Goal: Task Accomplishment & Management: Complete application form

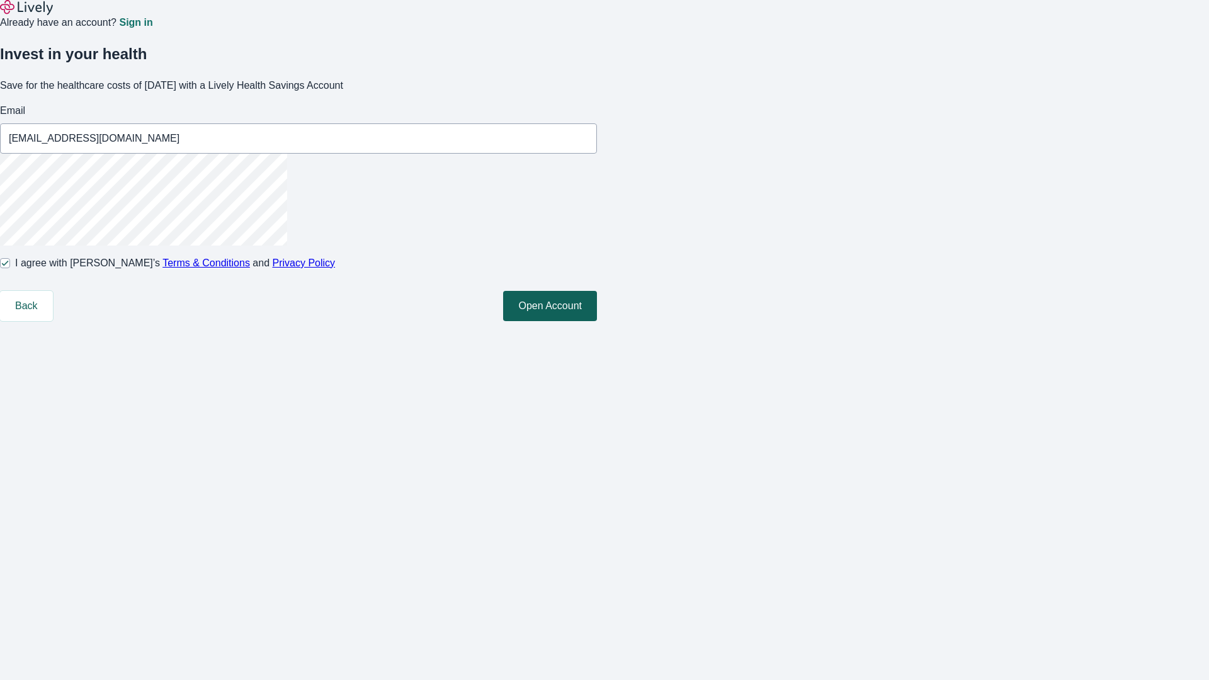
click at [597, 321] on button "Open Account" at bounding box center [550, 306] width 94 height 30
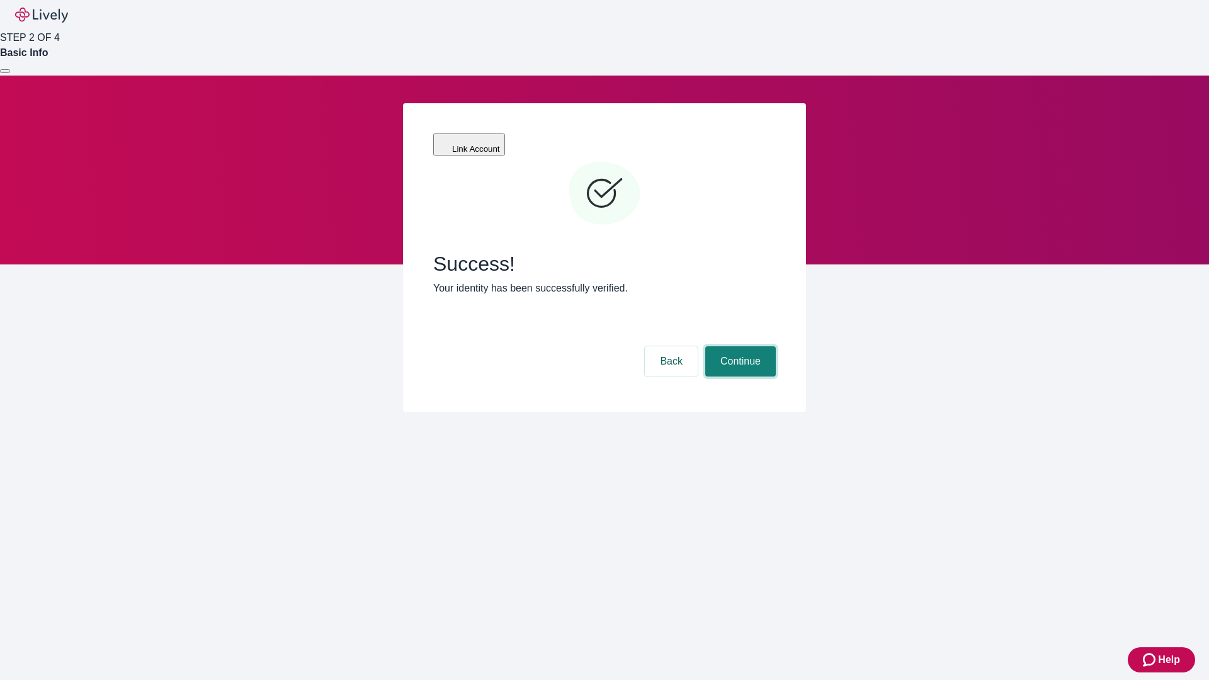
click at [739, 346] on button "Continue" at bounding box center [740, 361] width 71 height 30
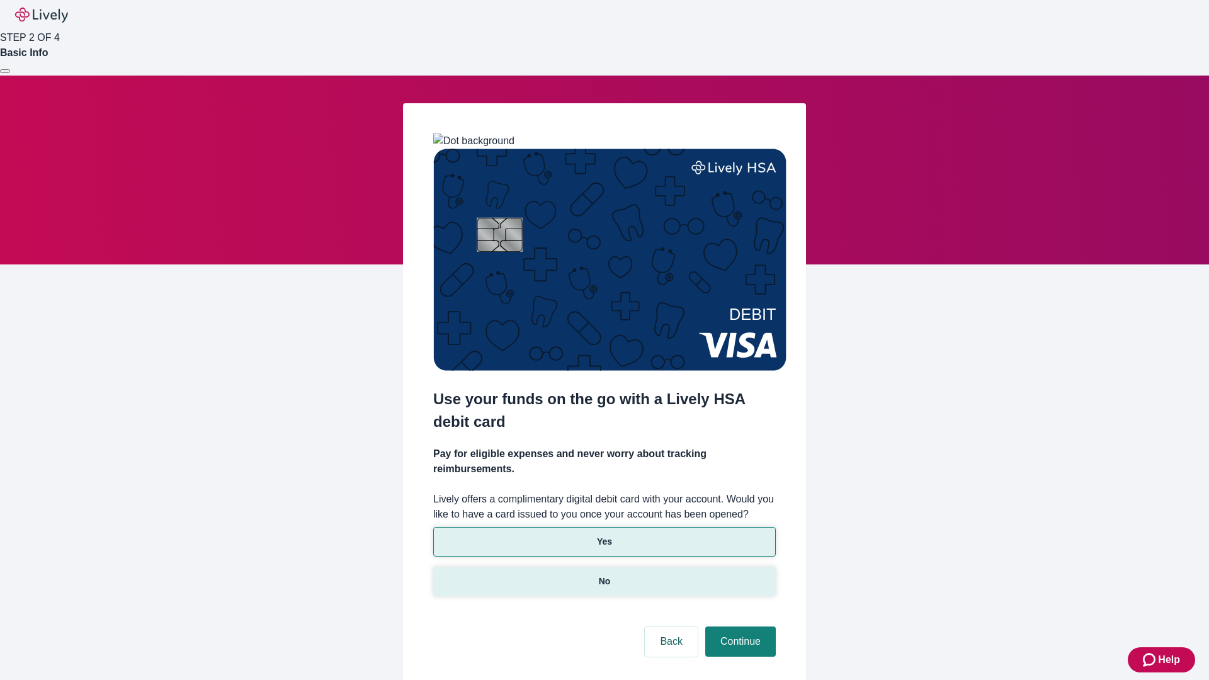
click at [604, 575] on p "No" at bounding box center [605, 581] width 12 height 13
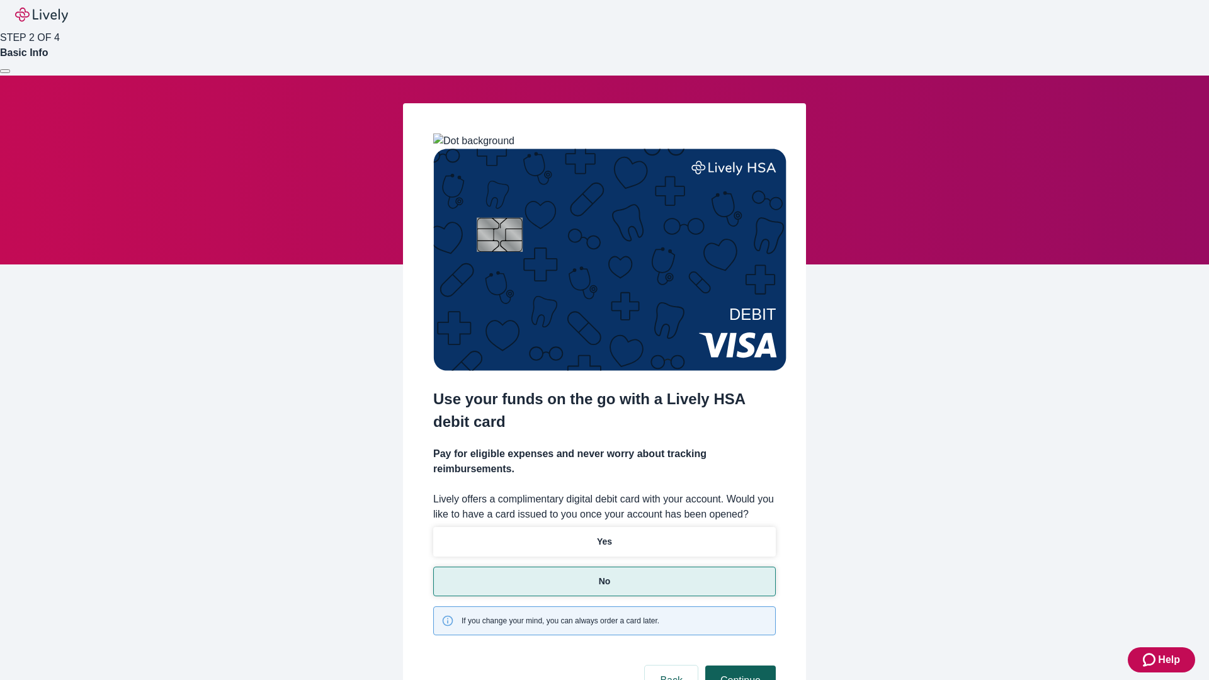
click at [739, 666] on button "Continue" at bounding box center [740, 681] width 71 height 30
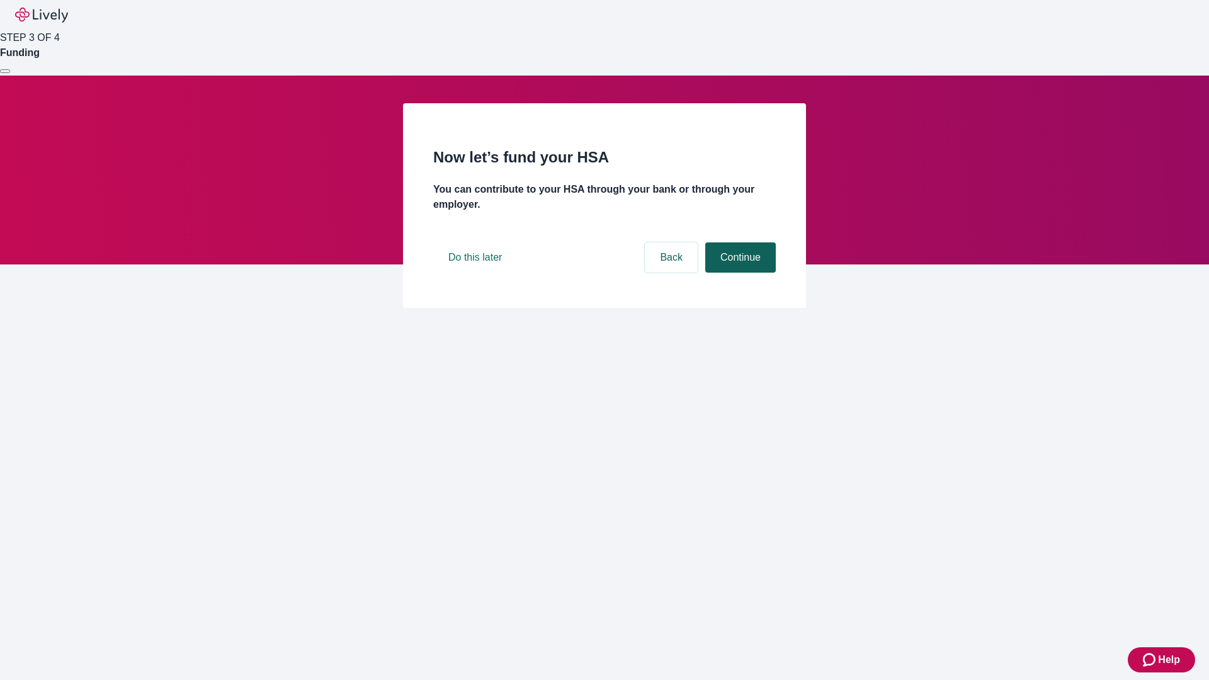
click at [739, 273] on button "Continue" at bounding box center [740, 257] width 71 height 30
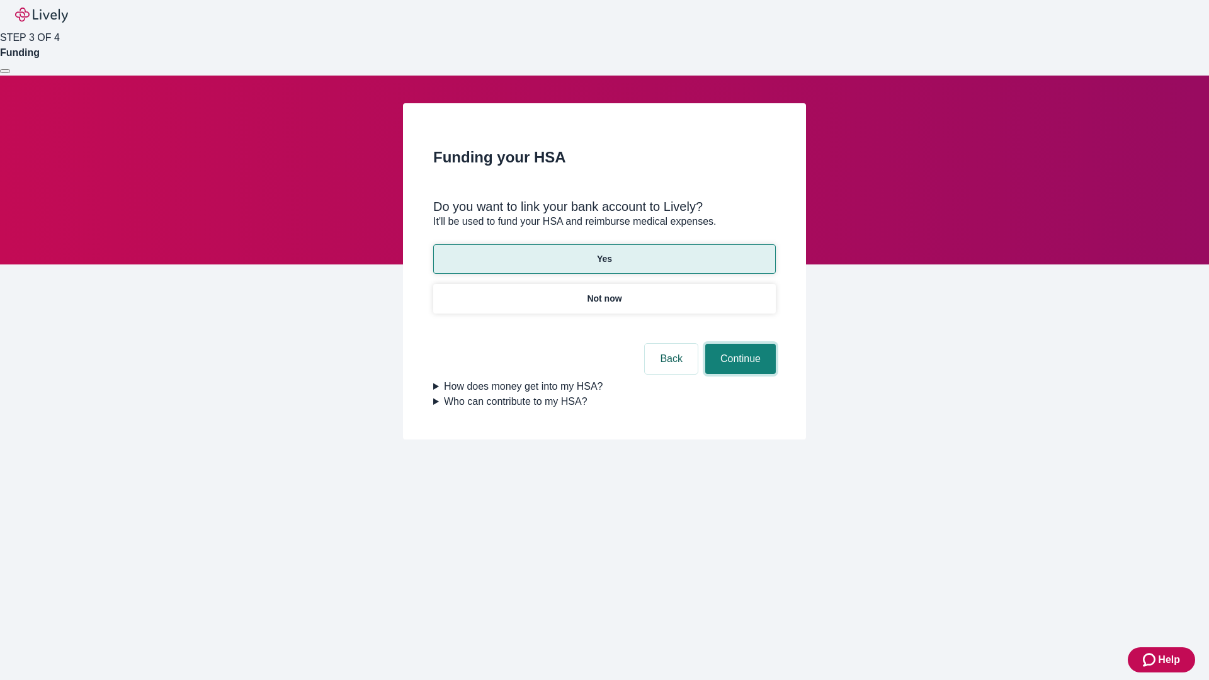
click at [739, 344] on button "Continue" at bounding box center [740, 359] width 71 height 30
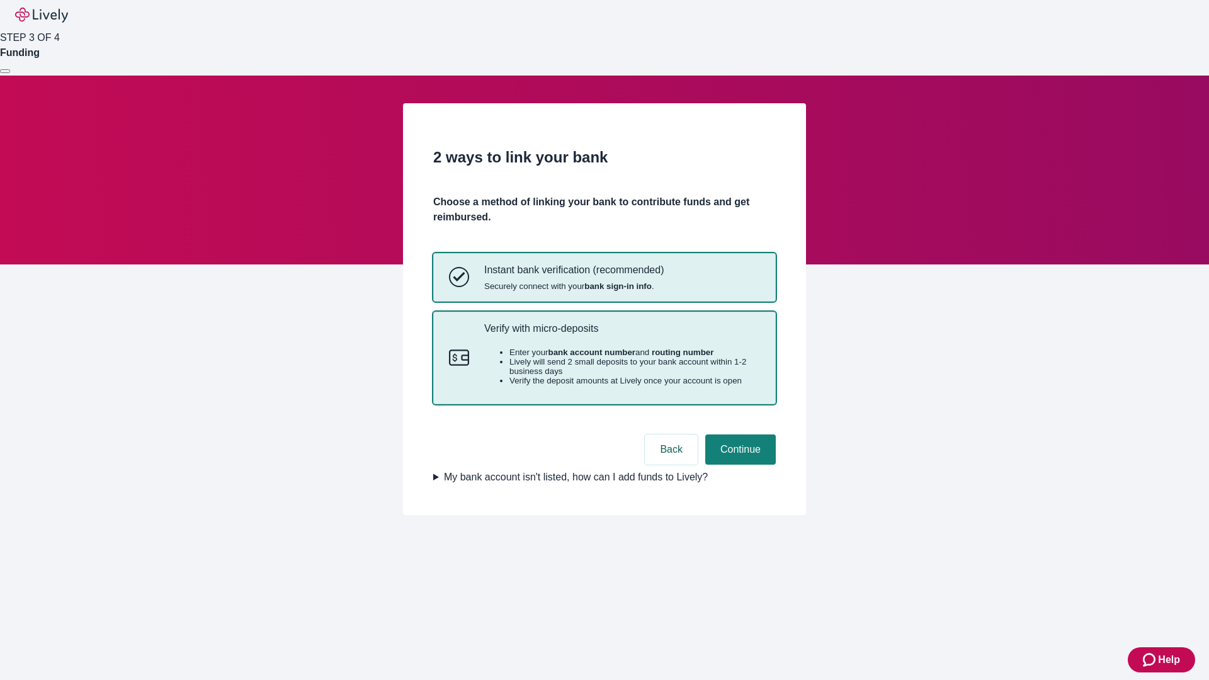
click at [621, 334] on p "Verify with micro-deposits" at bounding box center [622, 328] width 276 height 12
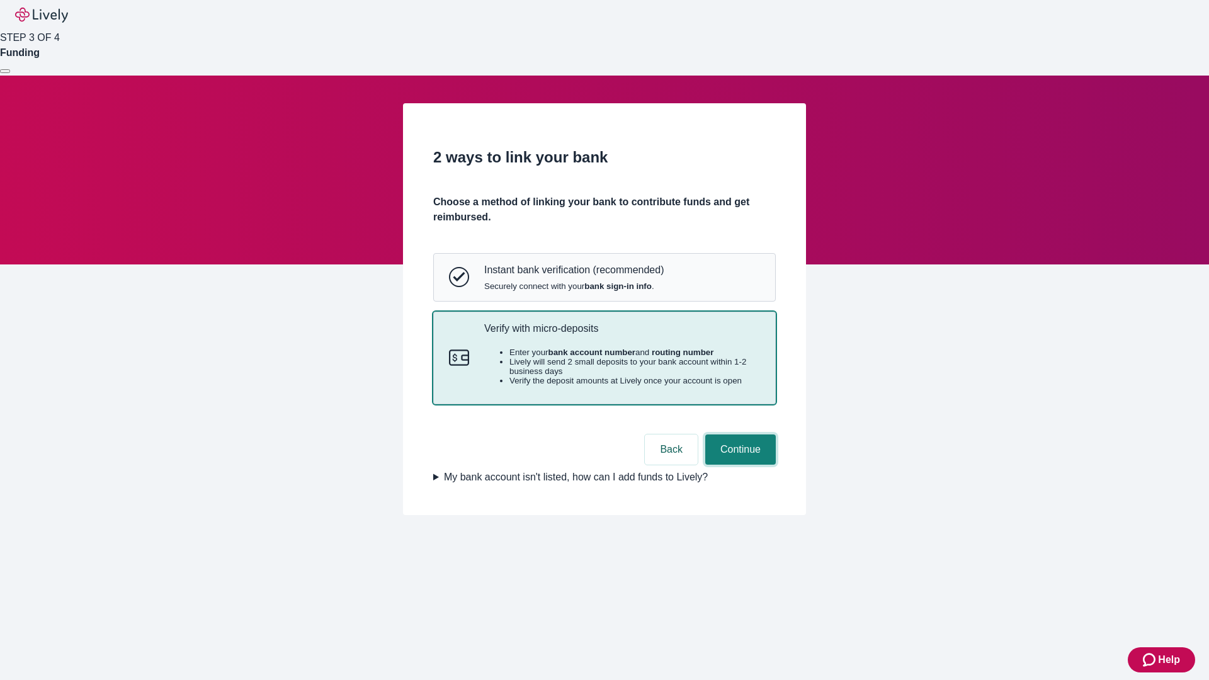
click at [739, 465] on button "Continue" at bounding box center [740, 449] width 71 height 30
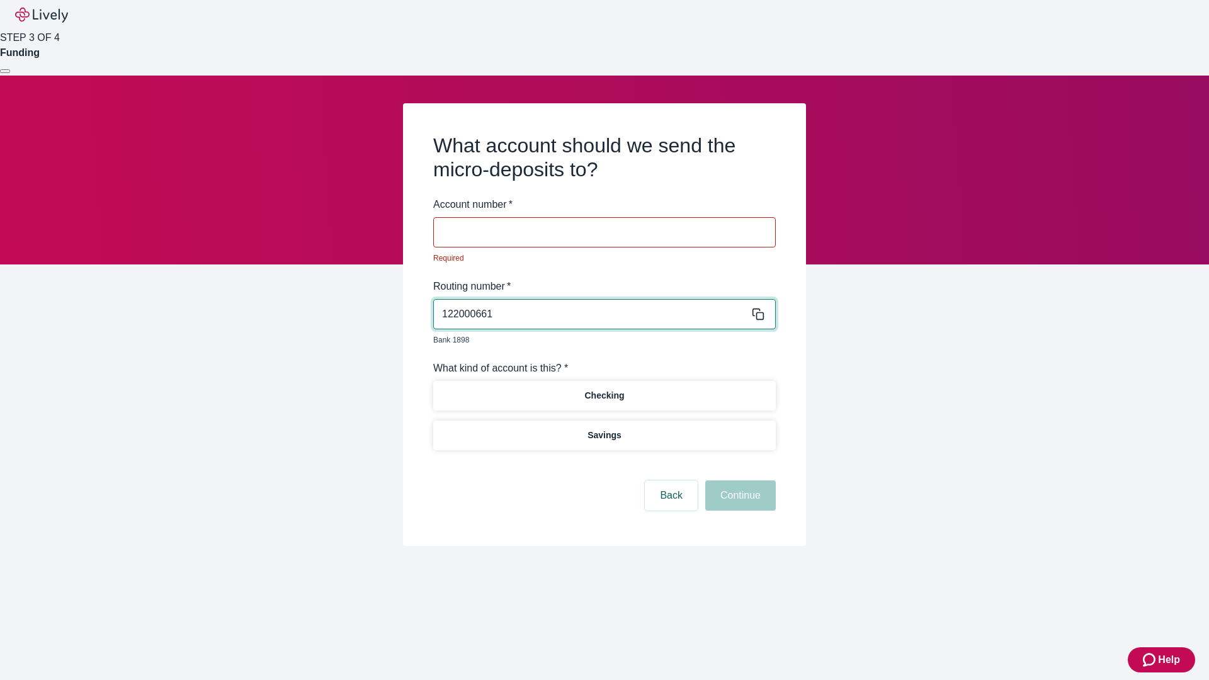
type input "122000661"
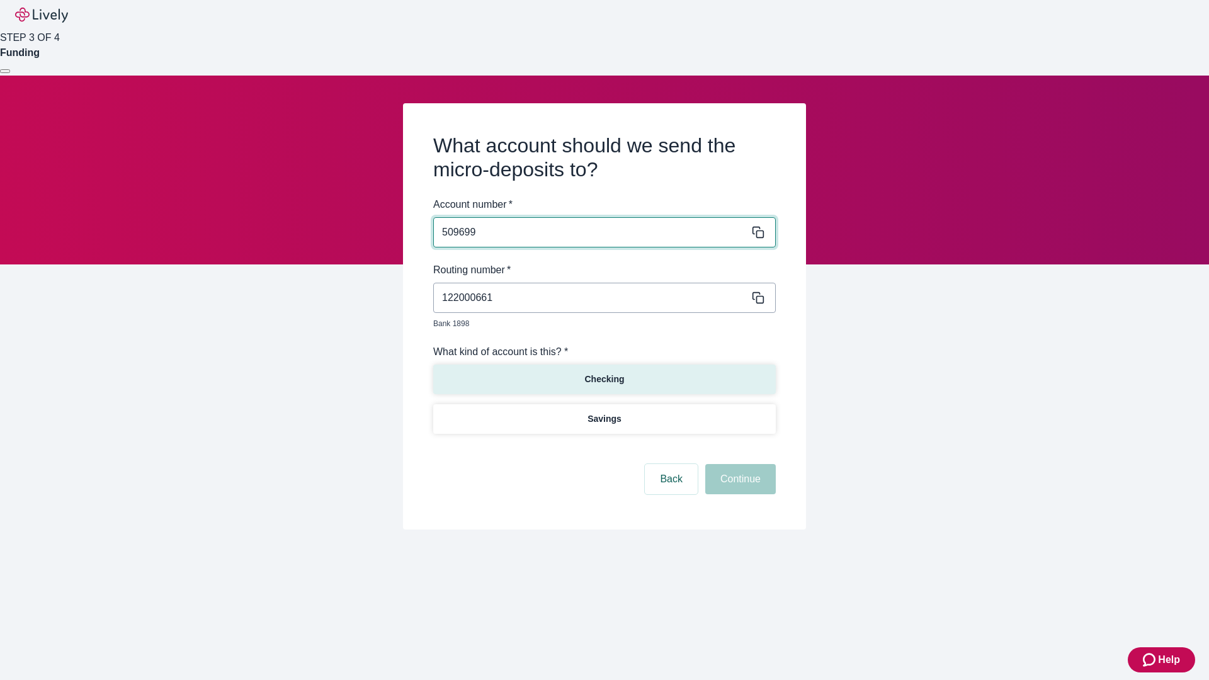
type input "509699"
click at [604, 373] on p "Checking" at bounding box center [604, 379] width 40 height 13
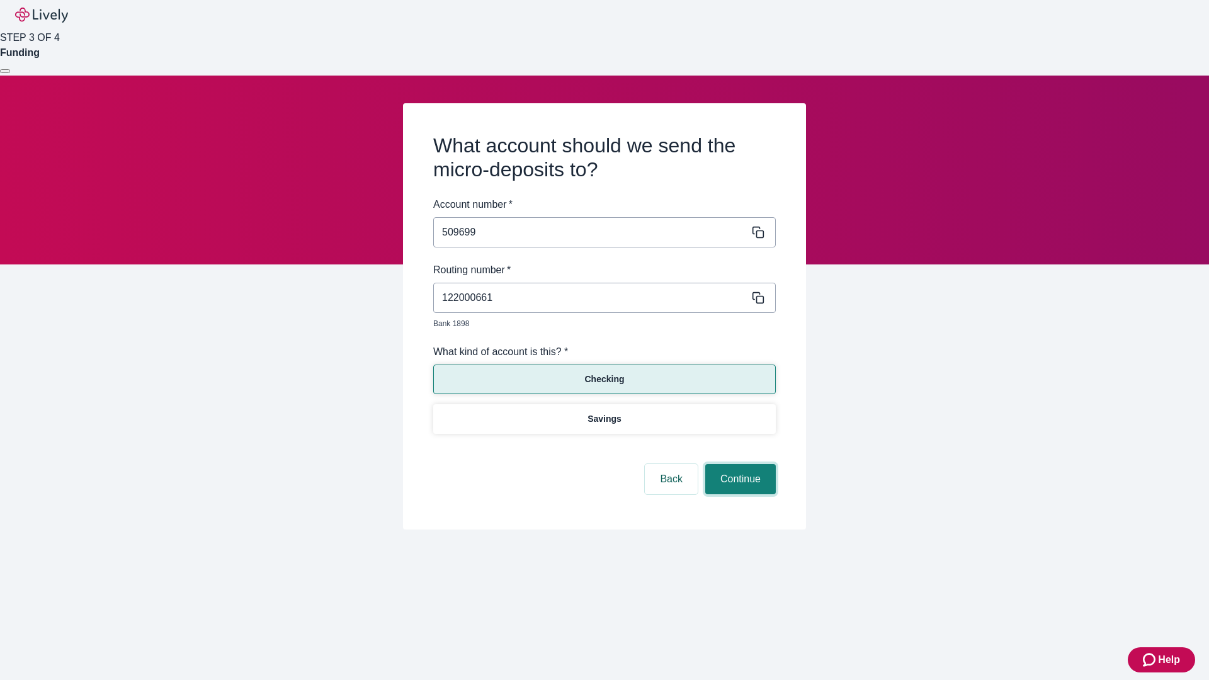
click at [739, 465] on button "Continue" at bounding box center [740, 479] width 71 height 30
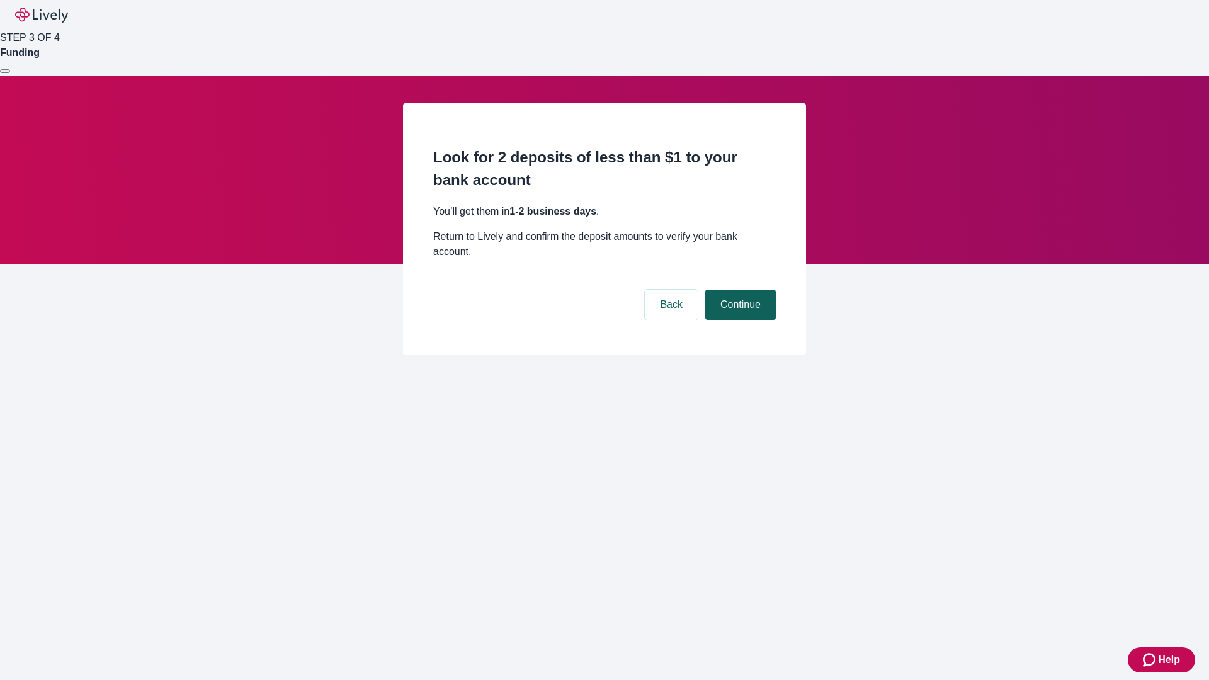
click at [739, 290] on button "Continue" at bounding box center [740, 305] width 71 height 30
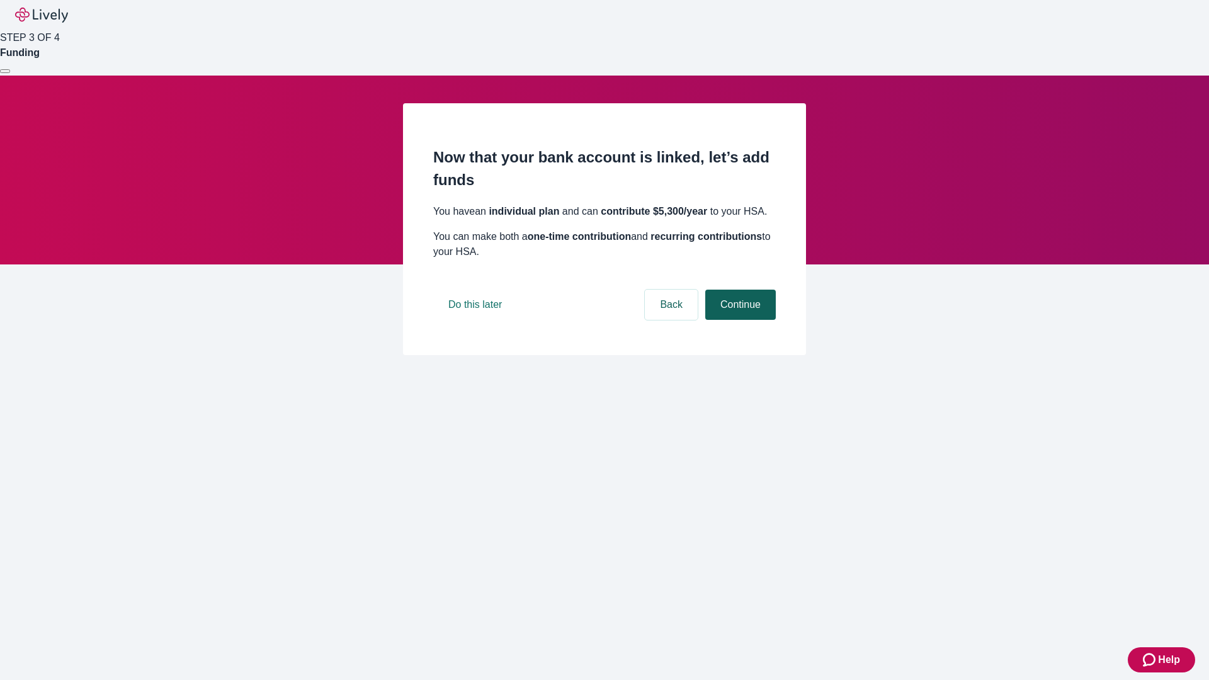
click at [739, 320] on button "Continue" at bounding box center [740, 305] width 71 height 30
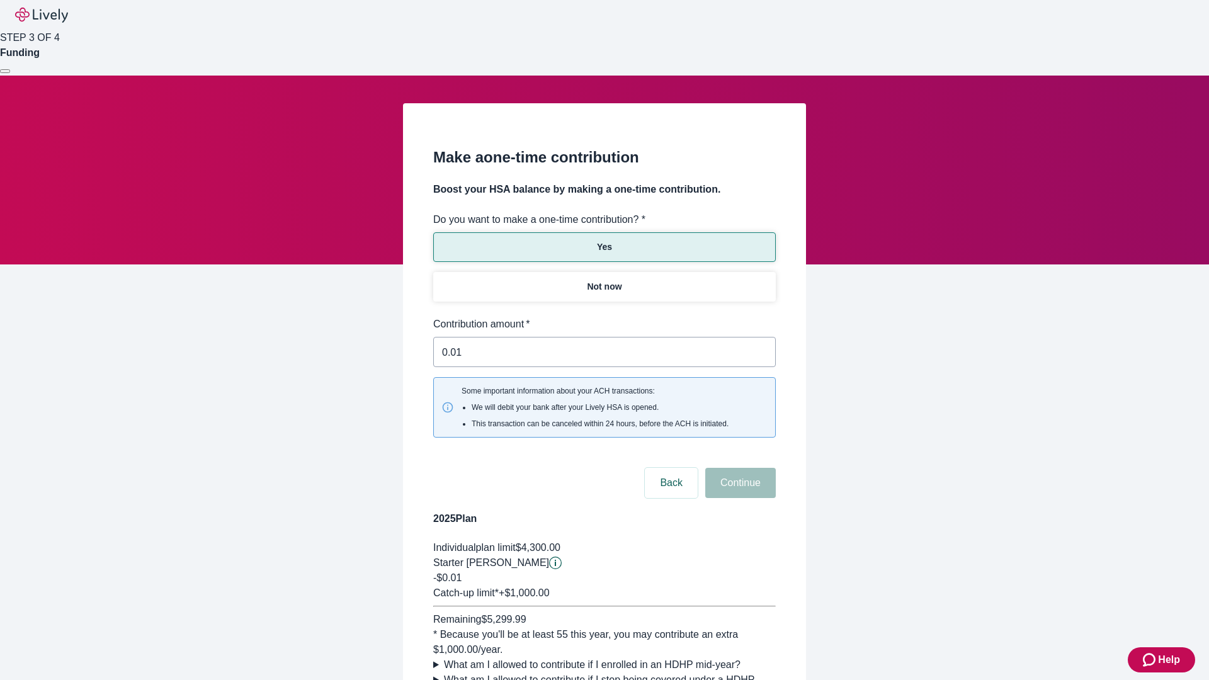
type input "0.01"
click at [739, 468] on button "Continue" at bounding box center [740, 483] width 71 height 30
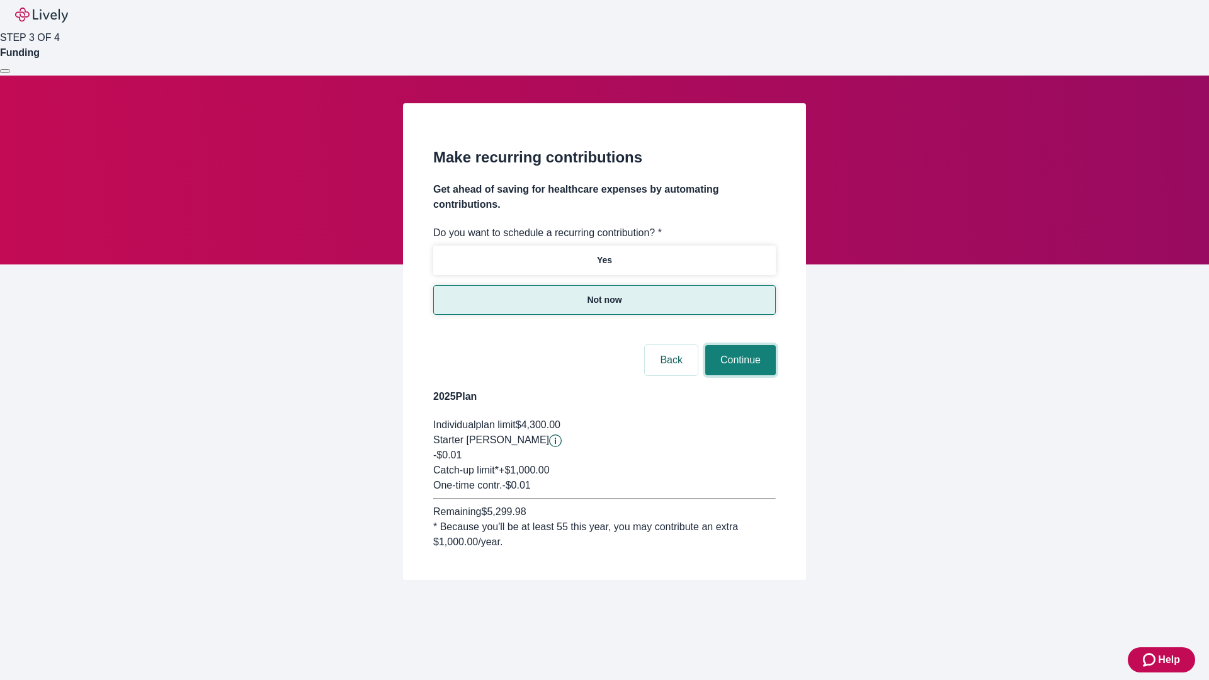
click at [739, 345] on button "Continue" at bounding box center [740, 360] width 71 height 30
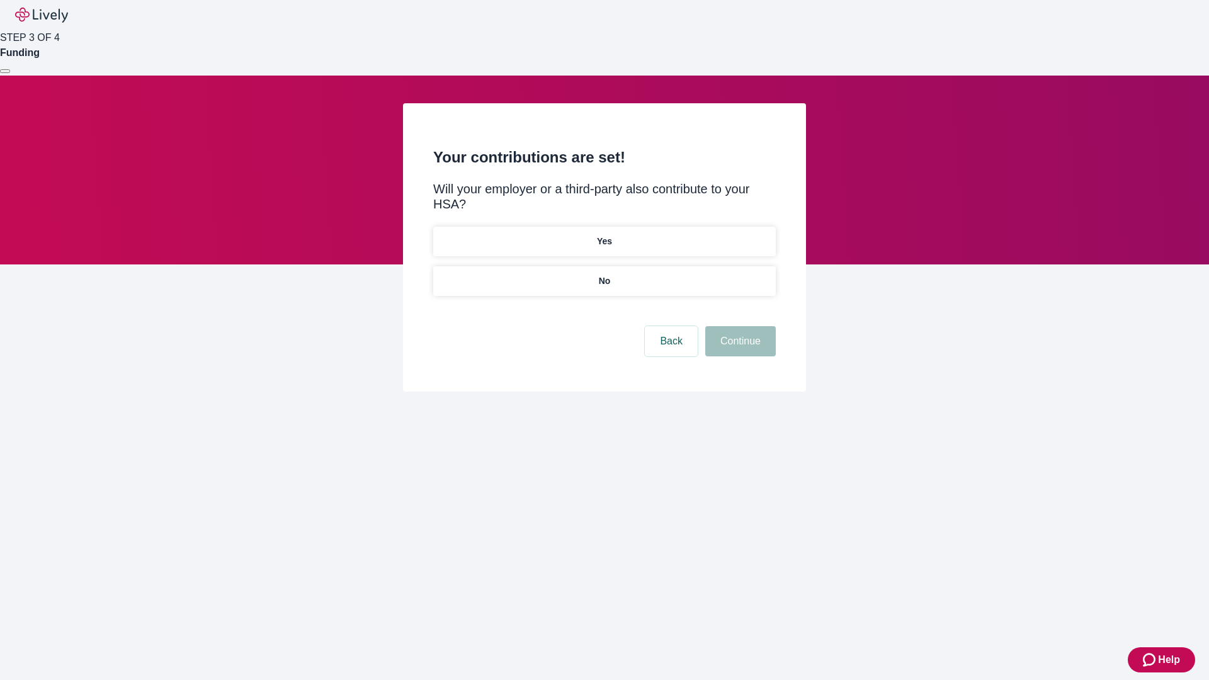
click at [604, 275] on p "No" at bounding box center [605, 281] width 12 height 13
click at [739, 326] on button "Continue" at bounding box center [740, 341] width 71 height 30
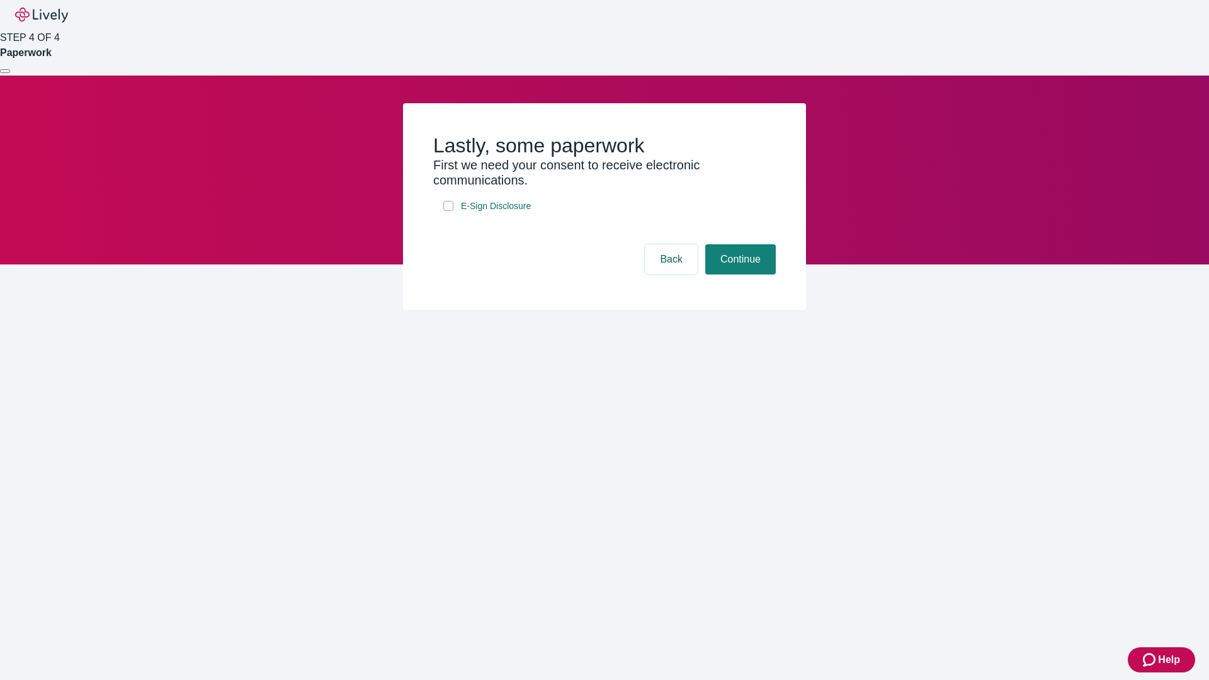
click at [448, 211] on input "E-Sign Disclosure" at bounding box center [448, 206] width 10 height 10
checkbox input "true"
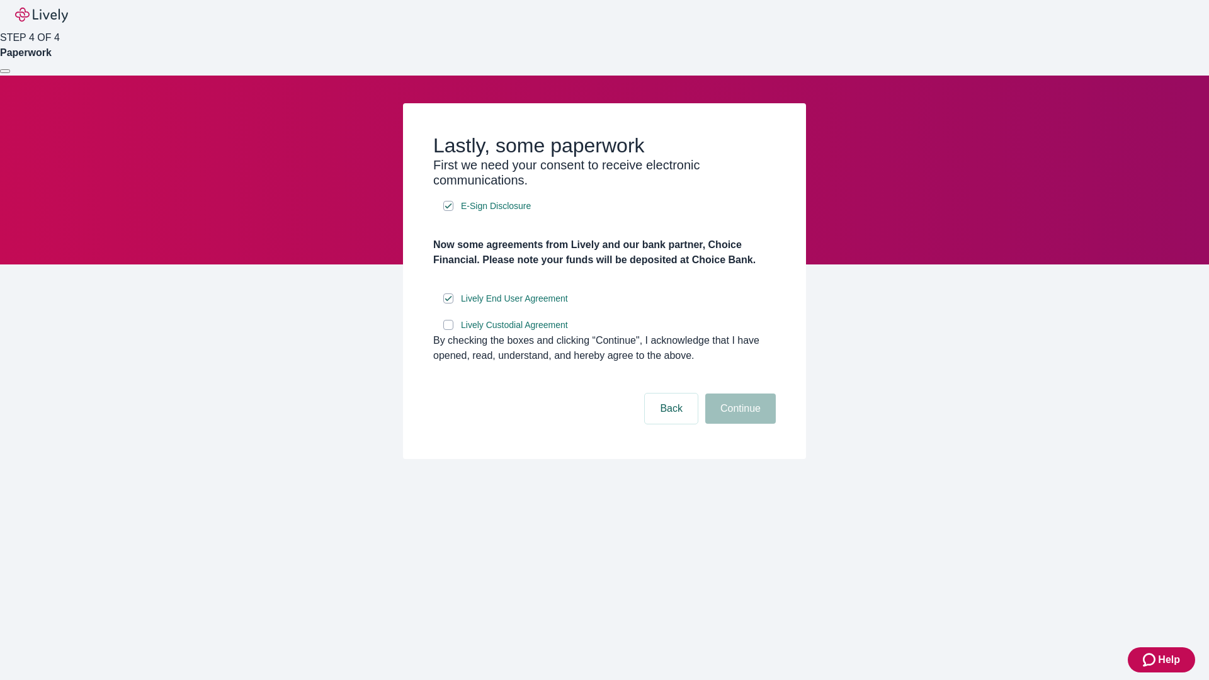
click at [448, 330] on input "Lively Custodial Agreement" at bounding box center [448, 325] width 10 height 10
checkbox input "true"
click at [739, 424] on button "Continue" at bounding box center [740, 409] width 71 height 30
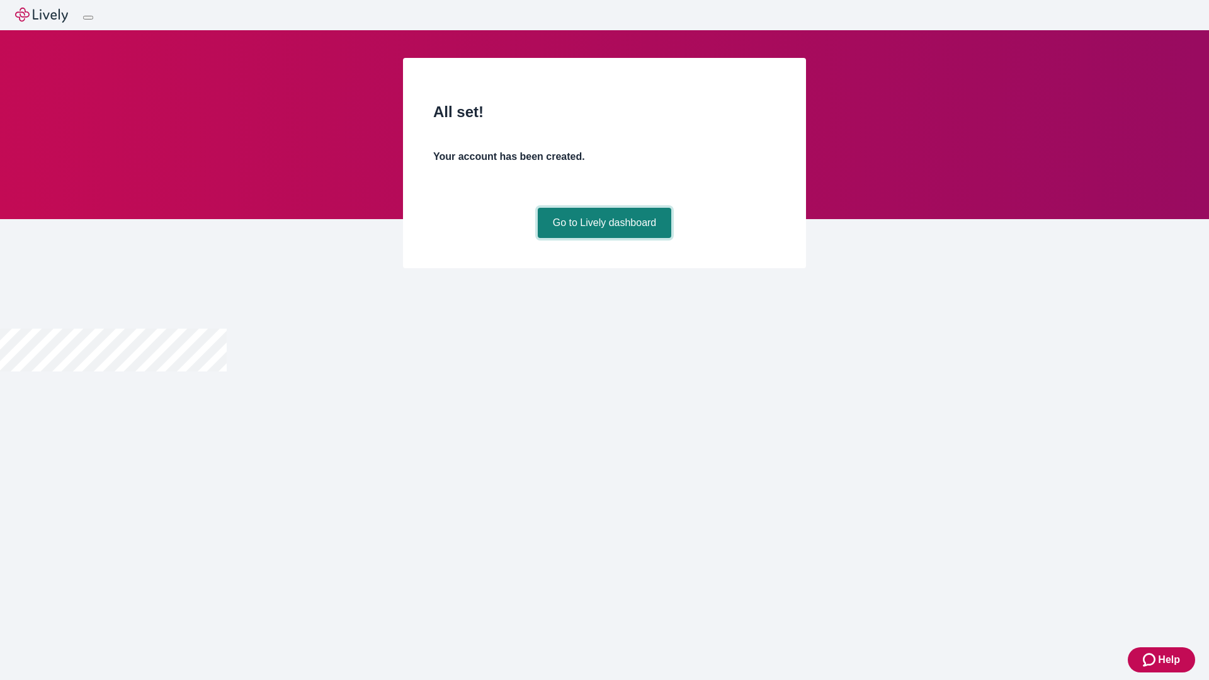
click at [604, 238] on link "Go to Lively dashboard" at bounding box center [605, 223] width 134 height 30
